Goal: Task Accomplishment & Management: Manage account settings

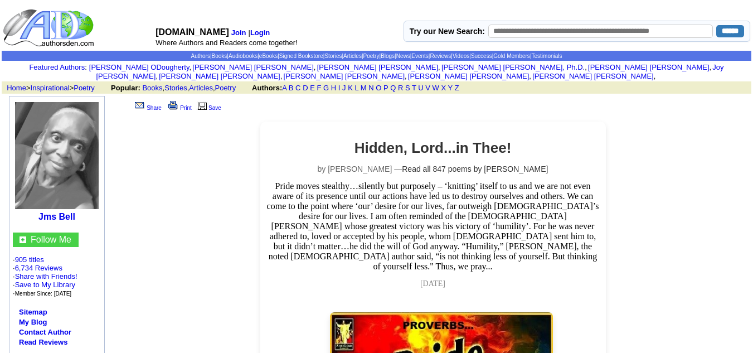
click at [259, 32] on b "Login" at bounding box center [260, 32] width 20 height 8
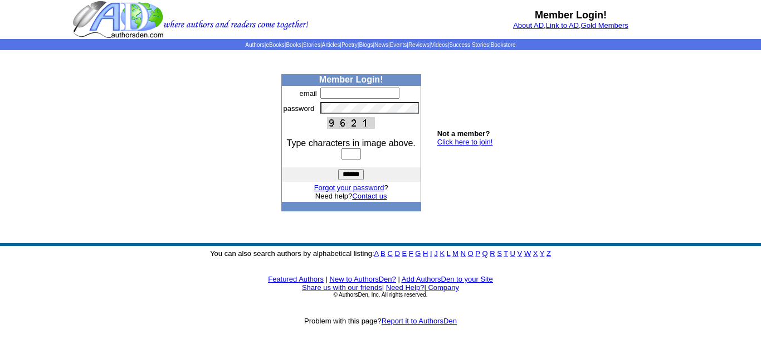
click at [328, 94] on input "text" at bounding box center [359, 92] width 79 height 11
type input "**********"
click at [345, 152] on input "text" at bounding box center [352, 153] width 20 height 11
type input "****"
click at [354, 177] on input "******" at bounding box center [351, 174] width 26 height 11
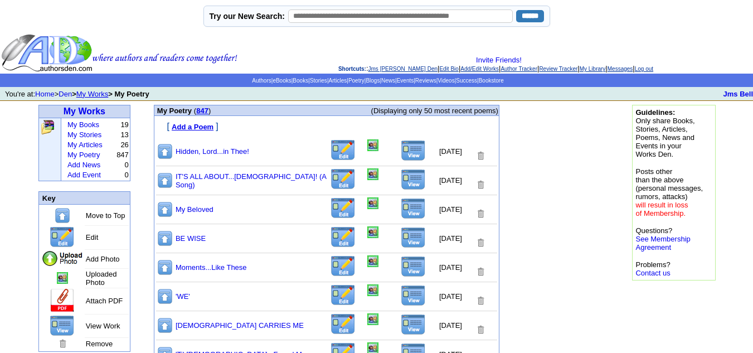
click at [404, 153] on img at bounding box center [413, 150] width 25 height 21
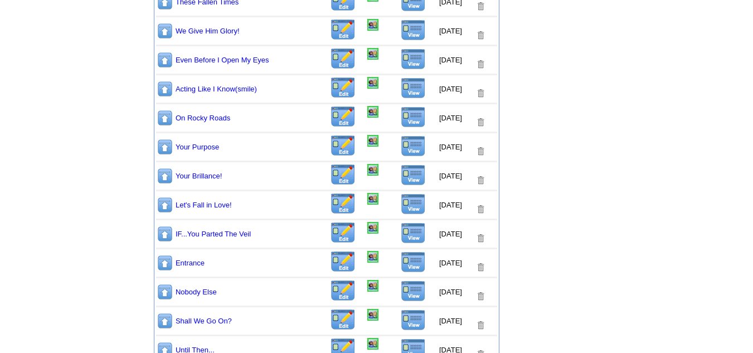
scroll to position [780, 0]
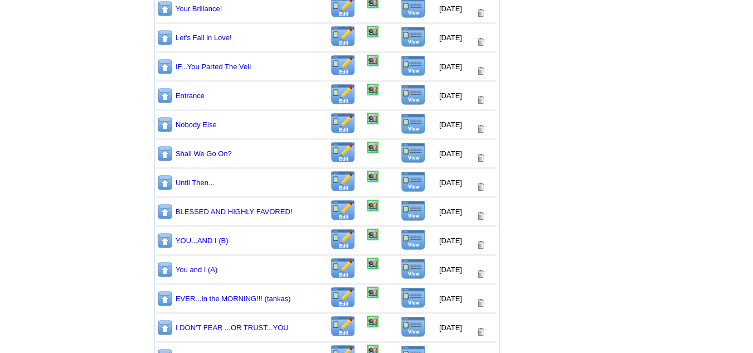
click at [164, 214] on img at bounding box center [165, 211] width 17 height 17
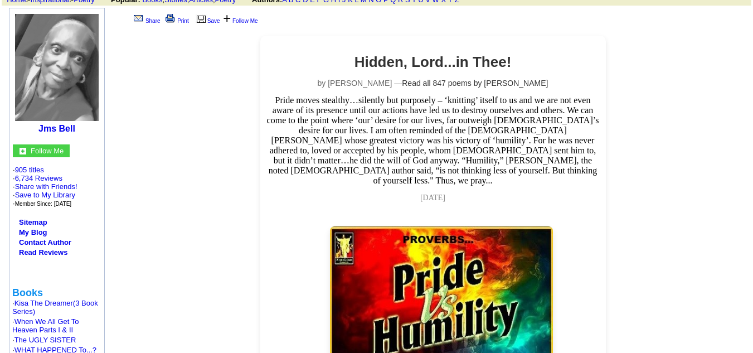
scroll to position [56, 0]
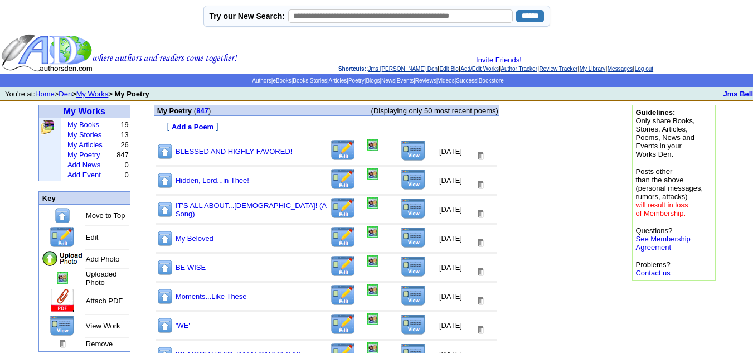
scroll to position [780, 0]
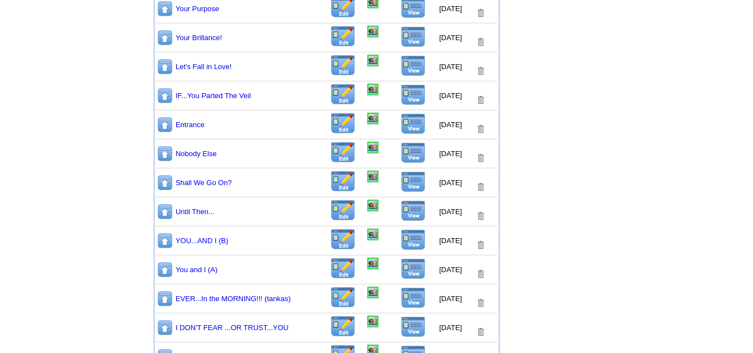
click at [163, 210] on img at bounding box center [165, 211] width 17 height 17
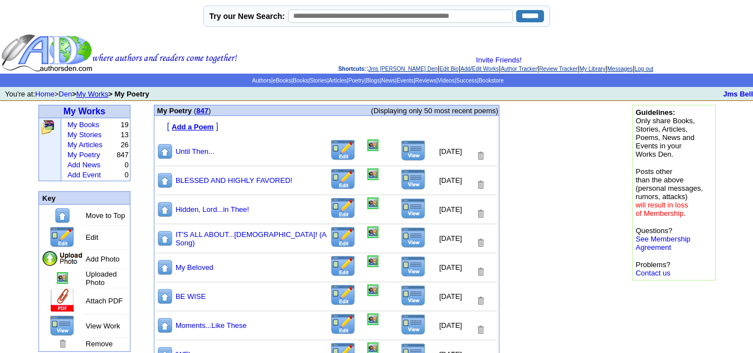
scroll to position [780, 0]
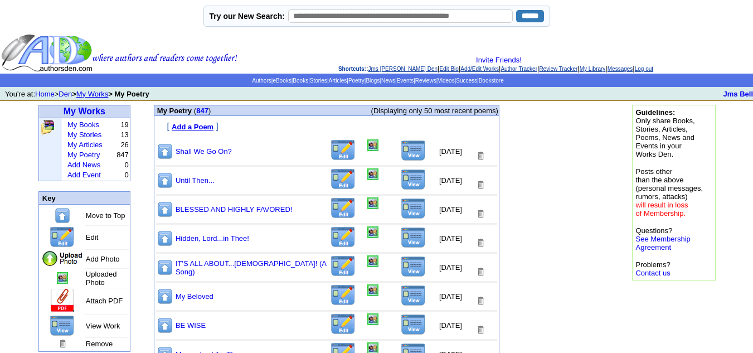
scroll to position [780, 0]
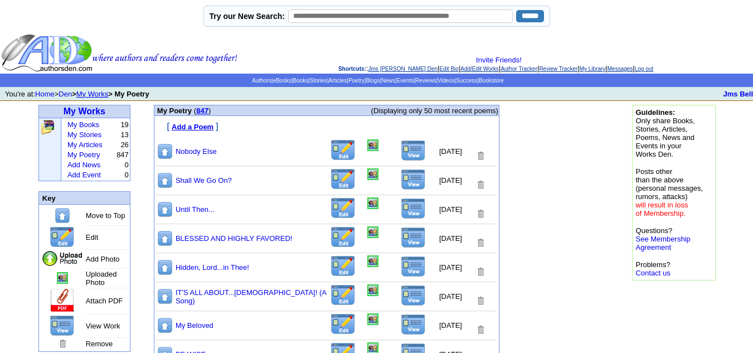
scroll to position [780, 0]
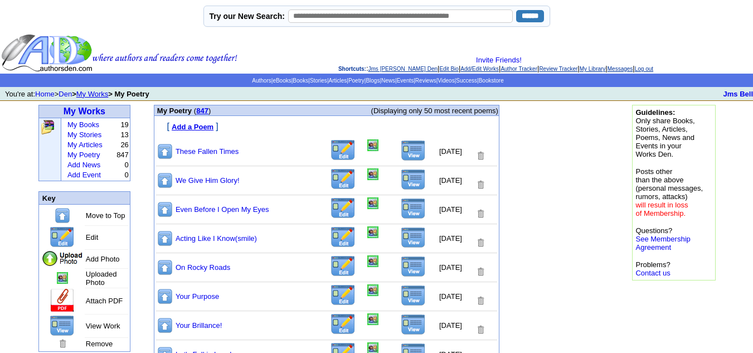
scroll to position [780, 0]
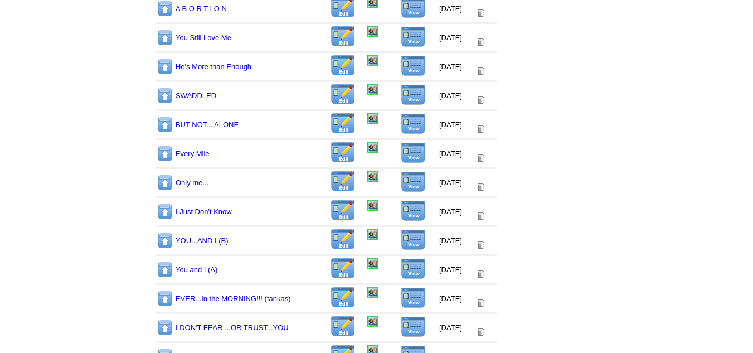
click at [164, 209] on img at bounding box center [165, 211] width 17 height 17
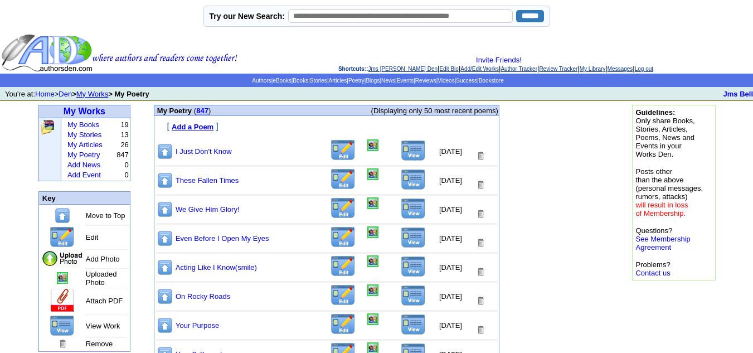
scroll to position [780, 0]
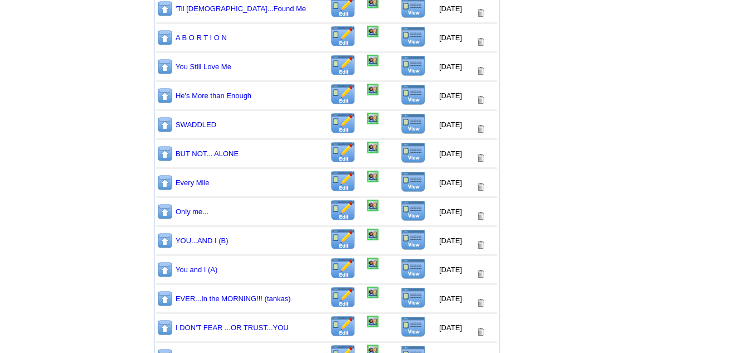
click at [164, 212] on img at bounding box center [165, 211] width 17 height 17
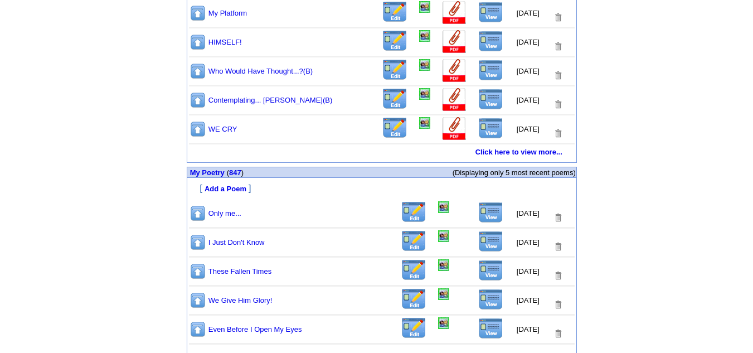
scroll to position [582, 0]
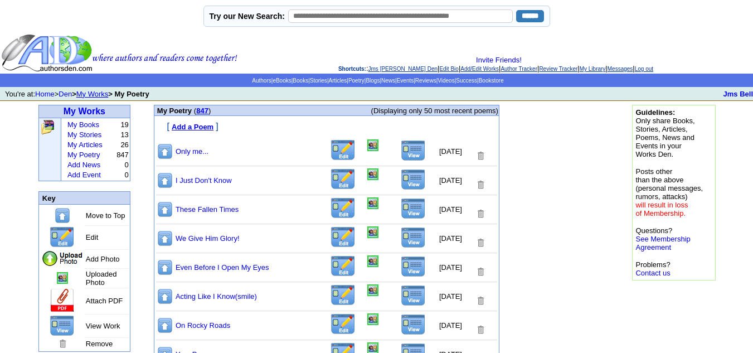
scroll to position [780, 0]
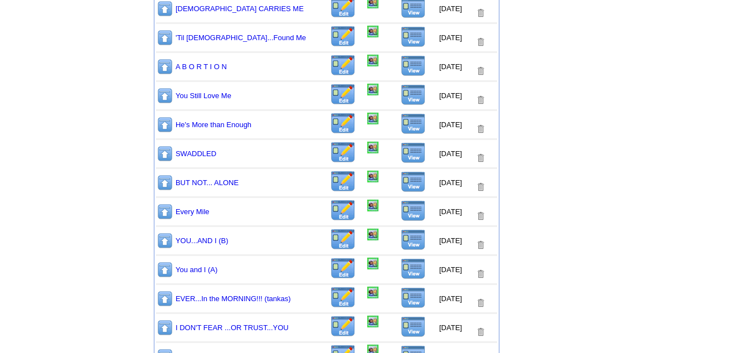
click at [165, 210] on img at bounding box center [165, 211] width 17 height 17
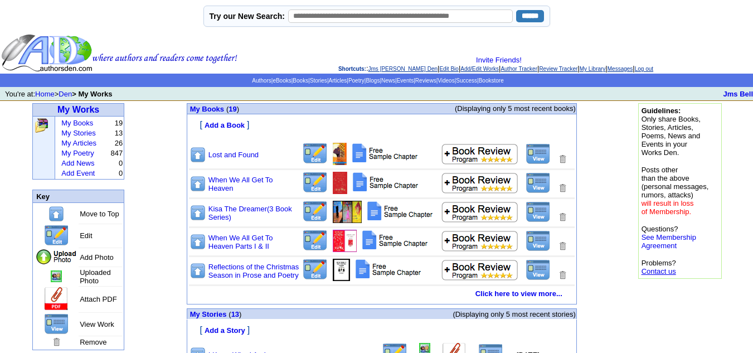
click at [670, 272] on link "Contact us" at bounding box center [658, 271] width 35 height 8
click at [657, 269] on link "Contact us" at bounding box center [658, 271] width 35 height 8
click at [653, 68] on link "Log out" at bounding box center [644, 69] width 18 height 6
